Goal: Transaction & Acquisition: Purchase product/service

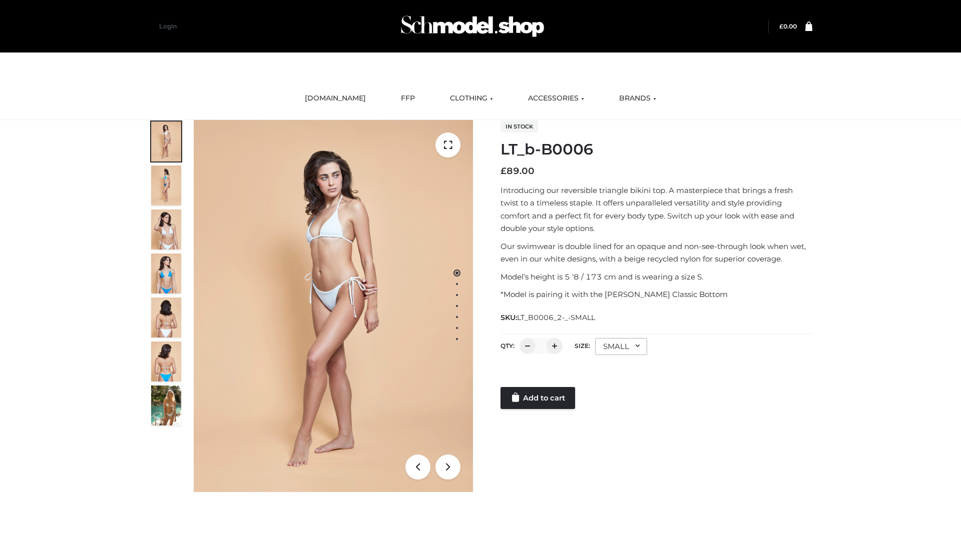
click at [538, 398] on link "Add to cart" at bounding box center [537, 398] width 75 height 22
